Goal: Information Seeking & Learning: Check status

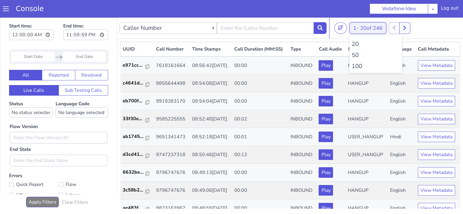
click at [355, 28] on button "1 - 20 of 246" at bounding box center [367, 28] width 37 height 12
click at [360, 66] on li "100" at bounding box center [376, 66] width 48 height 9
click at [406, 27] on icon at bounding box center [404, 28] width 3 height 4
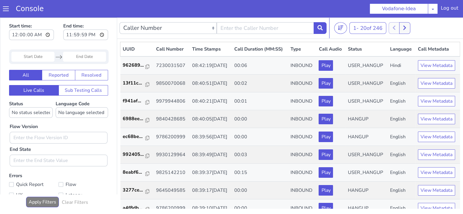
click at [400, 28] on div at bounding box center [400, 28] width 22 height 12
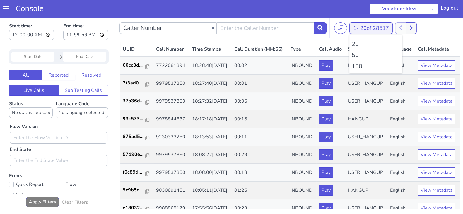
click at [363, 31] on span "20 of 28517" at bounding box center [374, 28] width 29 height 7
click at [357, 68] on li "100" at bounding box center [376, 66] width 48 height 9
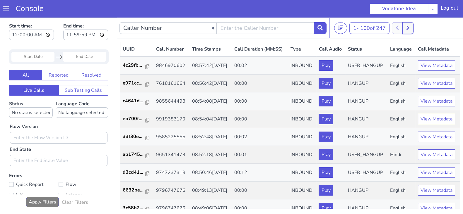
click at [410, 28] on icon at bounding box center [407, 27] width 3 height 5
click at [407, 29] on button at bounding box center [410, 28] width 11 height 12
click at [415, 28] on icon at bounding box center [414, 28] width 3 height 4
click at [411, 29] on button at bounding box center [414, 28] width 11 height 12
click at [408, 28] on button at bounding box center [403, 28] width 11 height 12
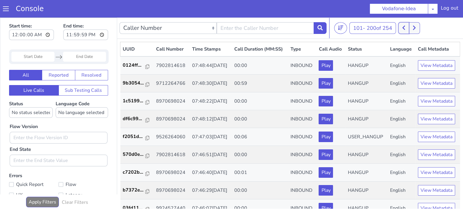
click at [405, 27] on icon at bounding box center [404, 28] width 3 height 4
click at [408, 28] on icon at bounding box center [407, 27] width 3 height 5
click at [404, 28] on icon at bounding box center [403, 27] width 3 height 5
click at [410, 27] on icon at bounding box center [407, 27] width 3 height 5
click at [403, 30] on button at bounding box center [403, 28] width 11 height 12
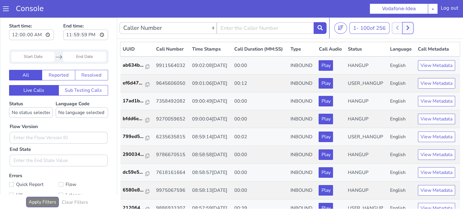
click at [412, 28] on button at bounding box center [408, 28] width 11 height 12
click at [405, 28] on icon at bounding box center [404, 28] width 3 height 4
click at [410, 24] on button at bounding box center [408, 28] width 11 height 12
click at [407, 24] on button at bounding box center [403, 28] width 11 height 12
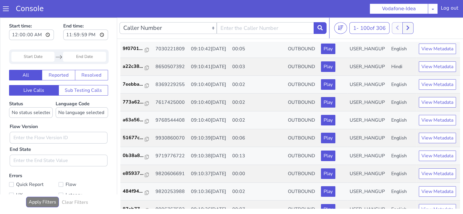
scroll to position [322, 0]
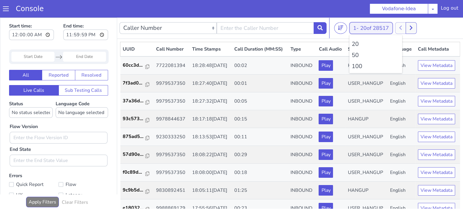
click at [359, 28] on button "1 - 20 of 28517" at bounding box center [370, 28] width 43 height 12
click at [357, 68] on li "100" at bounding box center [376, 66] width 48 height 9
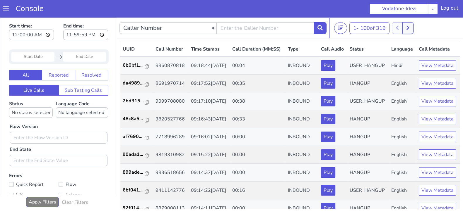
click at [413, 27] on button at bounding box center [408, 28] width 11 height 12
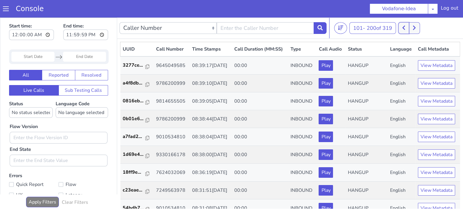
click at [405, 29] on icon at bounding box center [404, 28] width 3 height 4
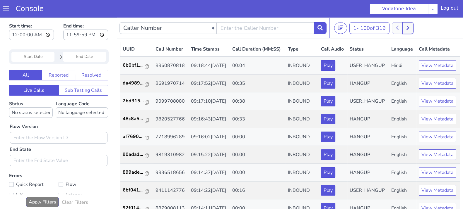
click at [409, 28] on icon at bounding box center [408, 28] width 3 height 4
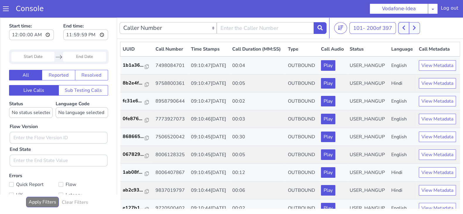
click at [407, 28] on button at bounding box center [403, 28] width 11 height 12
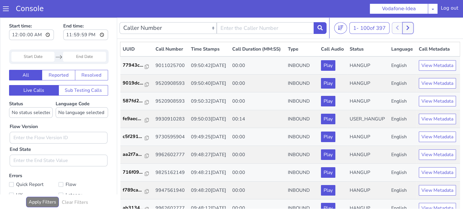
click at [410, 26] on icon at bounding box center [407, 27] width 3 height 5
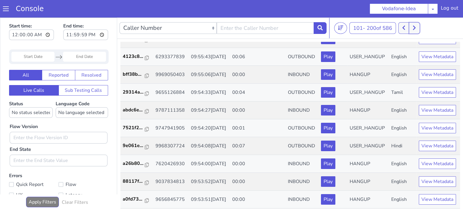
scroll to position [1124, 0]
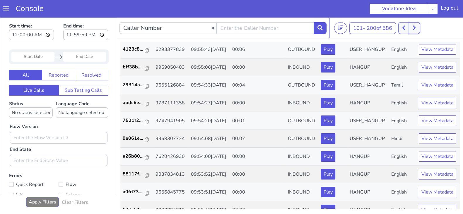
click at [418, 29] on button at bounding box center [414, 28] width 11 height 12
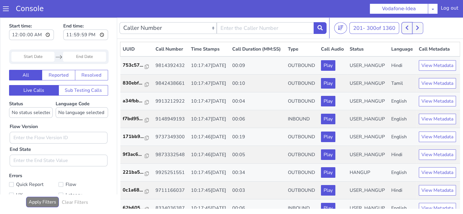
click at [408, 25] on icon at bounding box center [406, 27] width 3 height 5
click at [422, 24] on button at bounding box center [417, 28] width 11 height 12
